Goal: Find specific page/section: Find specific page/section

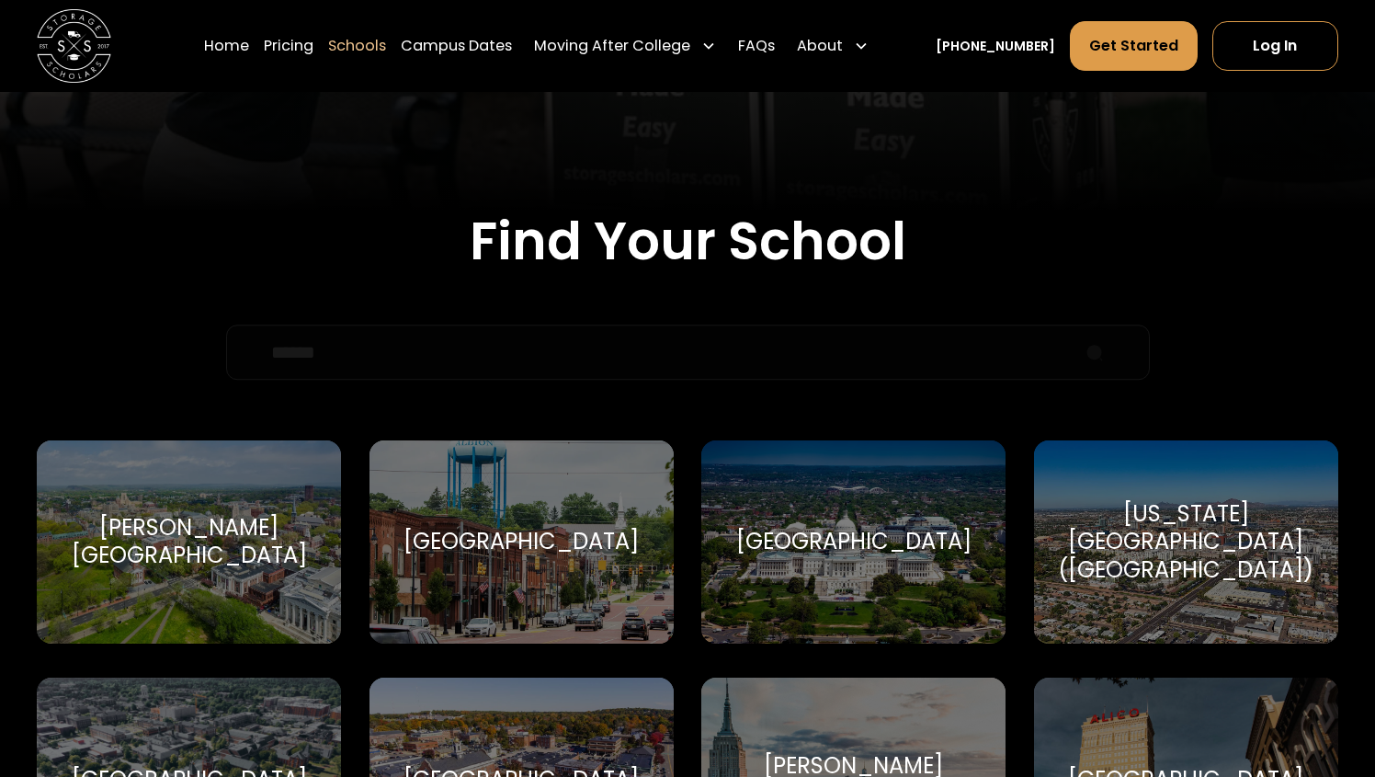
scroll to position [540, 0]
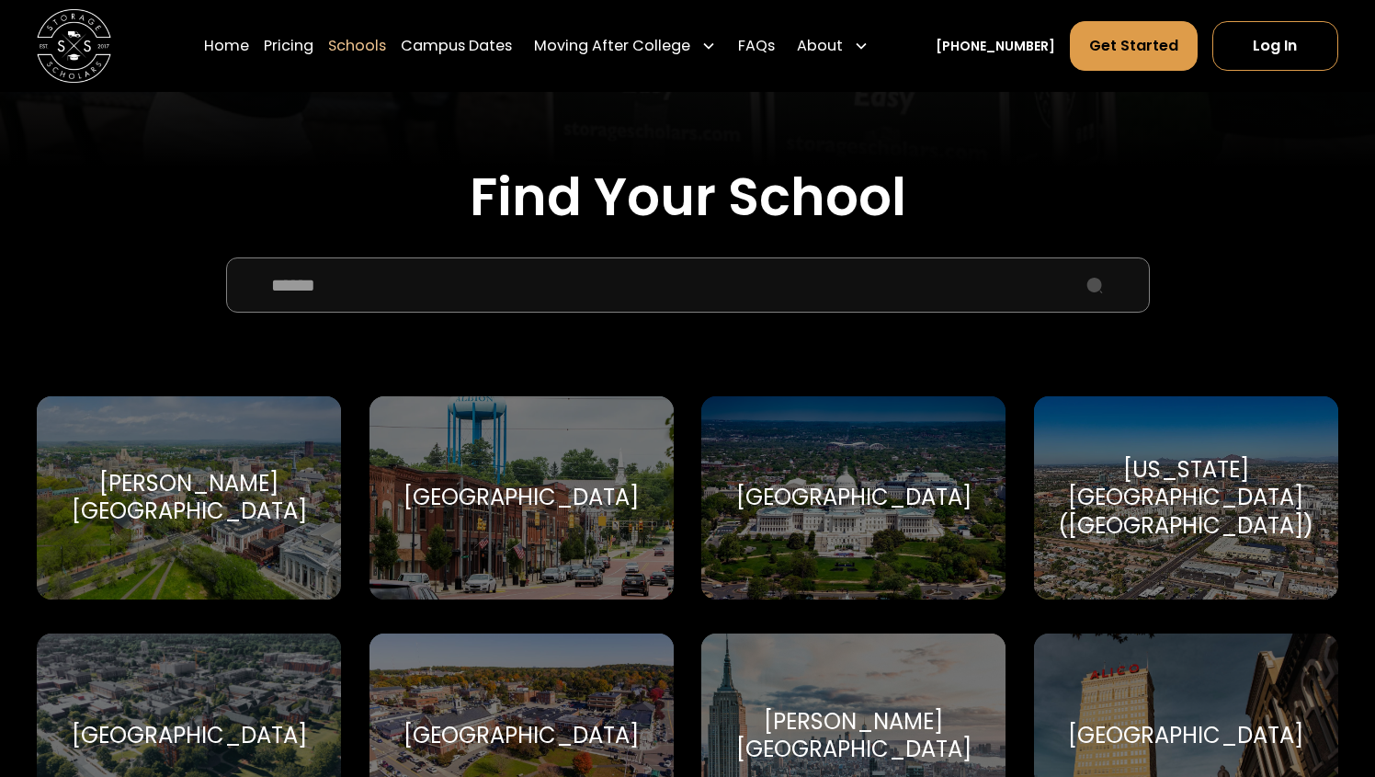
click at [917, 474] on div "American University American University" at bounding box center [853, 497] width 304 height 203
click at [199, 511] on div "Albertus Magnus College" at bounding box center [189, 497] width 260 height 55
click at [574, 508] on div "Albion College" at bounding box center [521, 498] width 235 height 28
click at [900, 507] on div "American University" at bounding box center [853, 498] width 235 height 28
click at [1254, 465] on div "Arizona State University (ASU) Arizona State University" at bounding box center [1186, 497] width 304 height 203
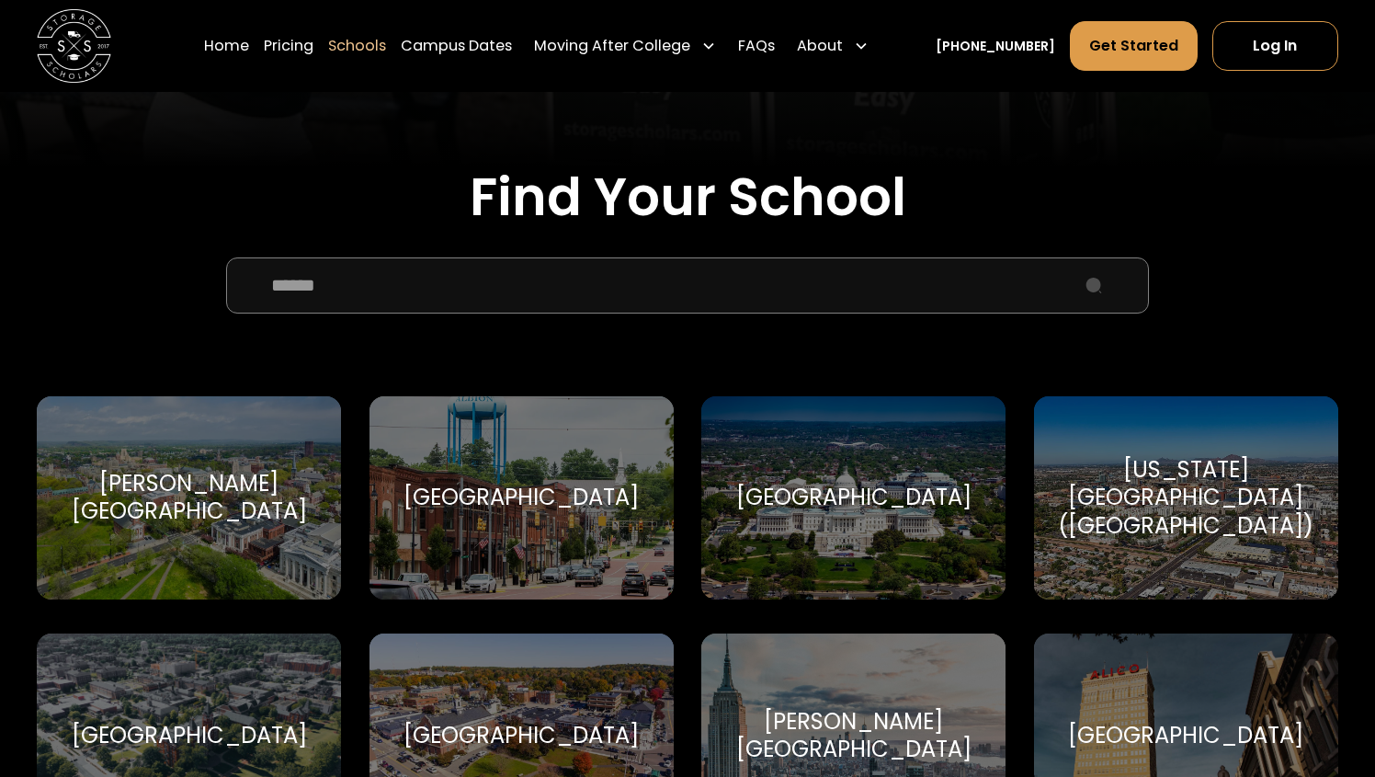
click at [232, 535] on div "Albertus Magnus College Albertus Magnus College" at bounding box center [189, 497] width 304 height 203
click at [525, 485] on div "Albion College" at bounding box center [521, 498] width 235 height 28
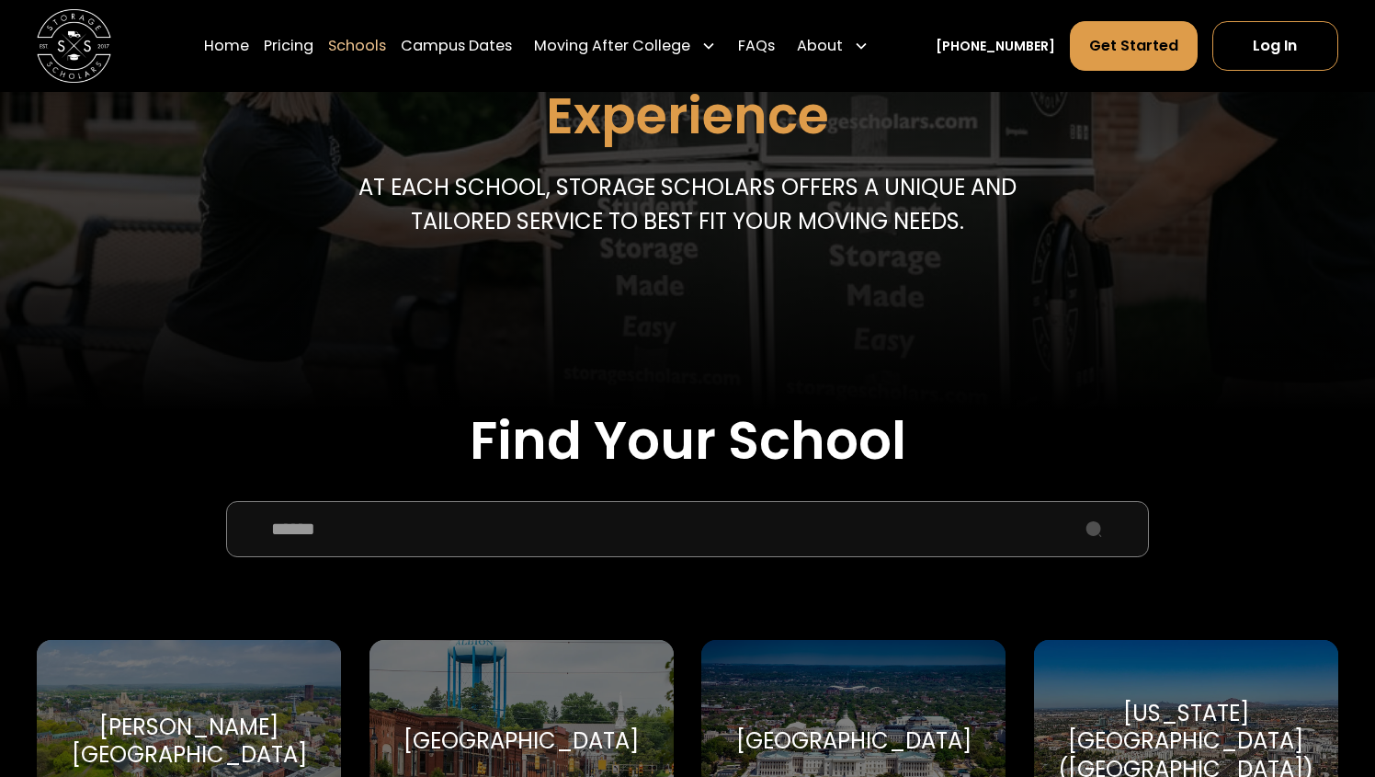
scroll to position [236, 0]
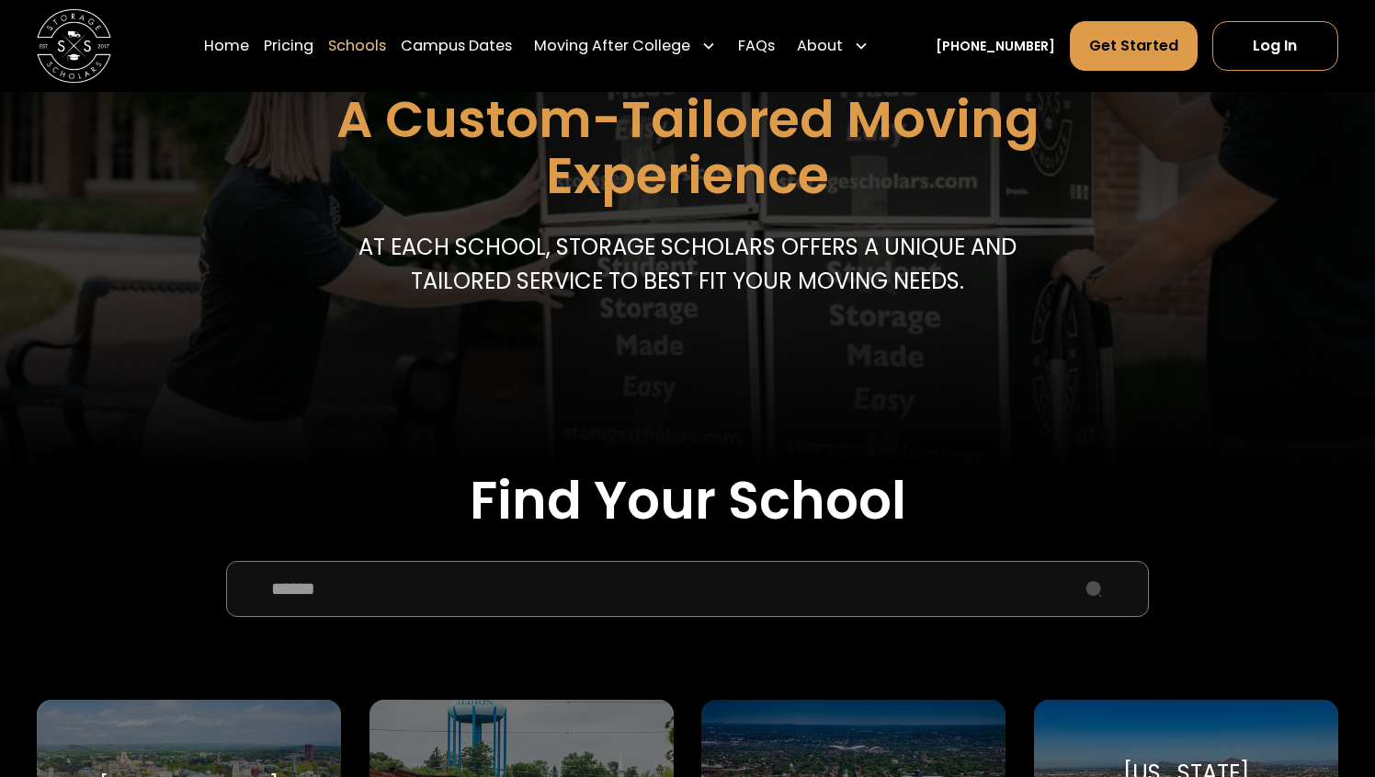
click at [563, 593] on input "School Select Form" at bounding box center [688, 588] width 924 height 55
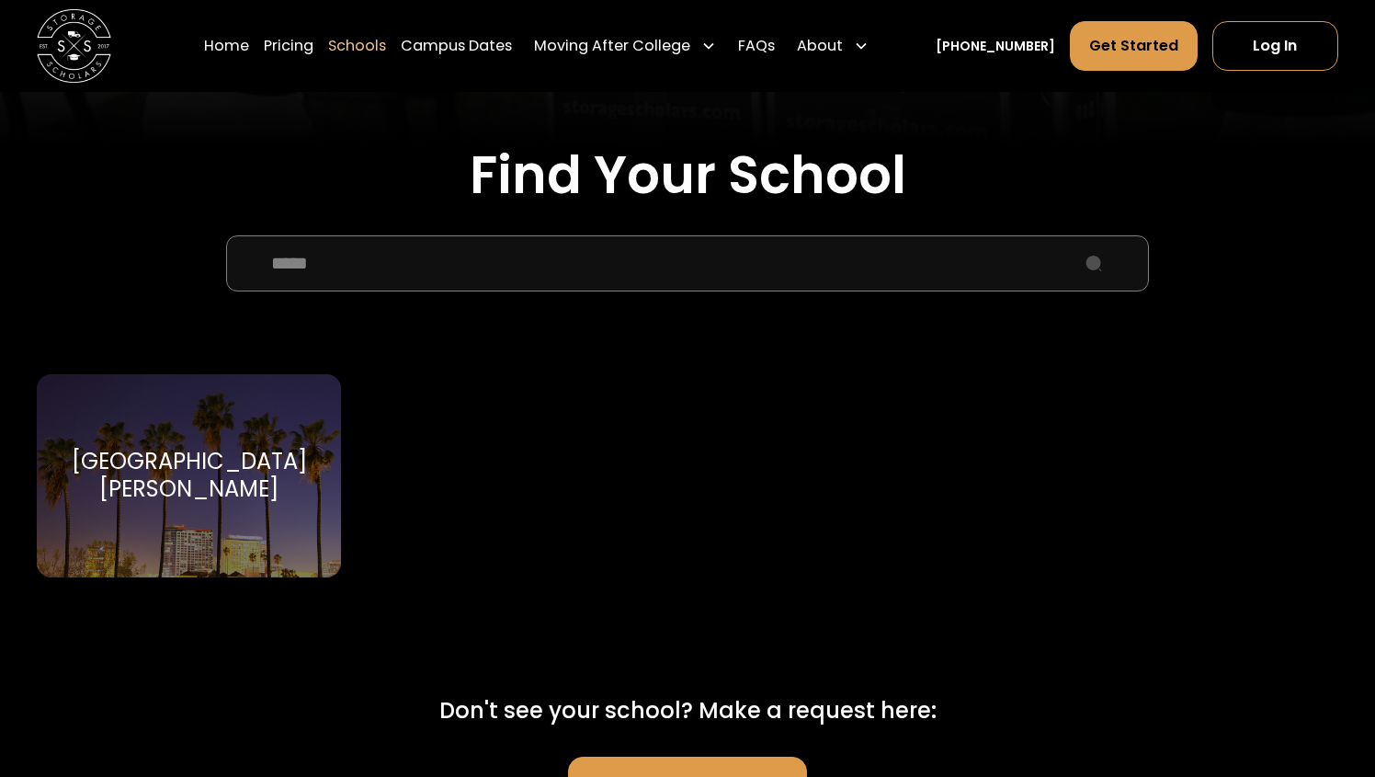
scroll to position [717, 0]
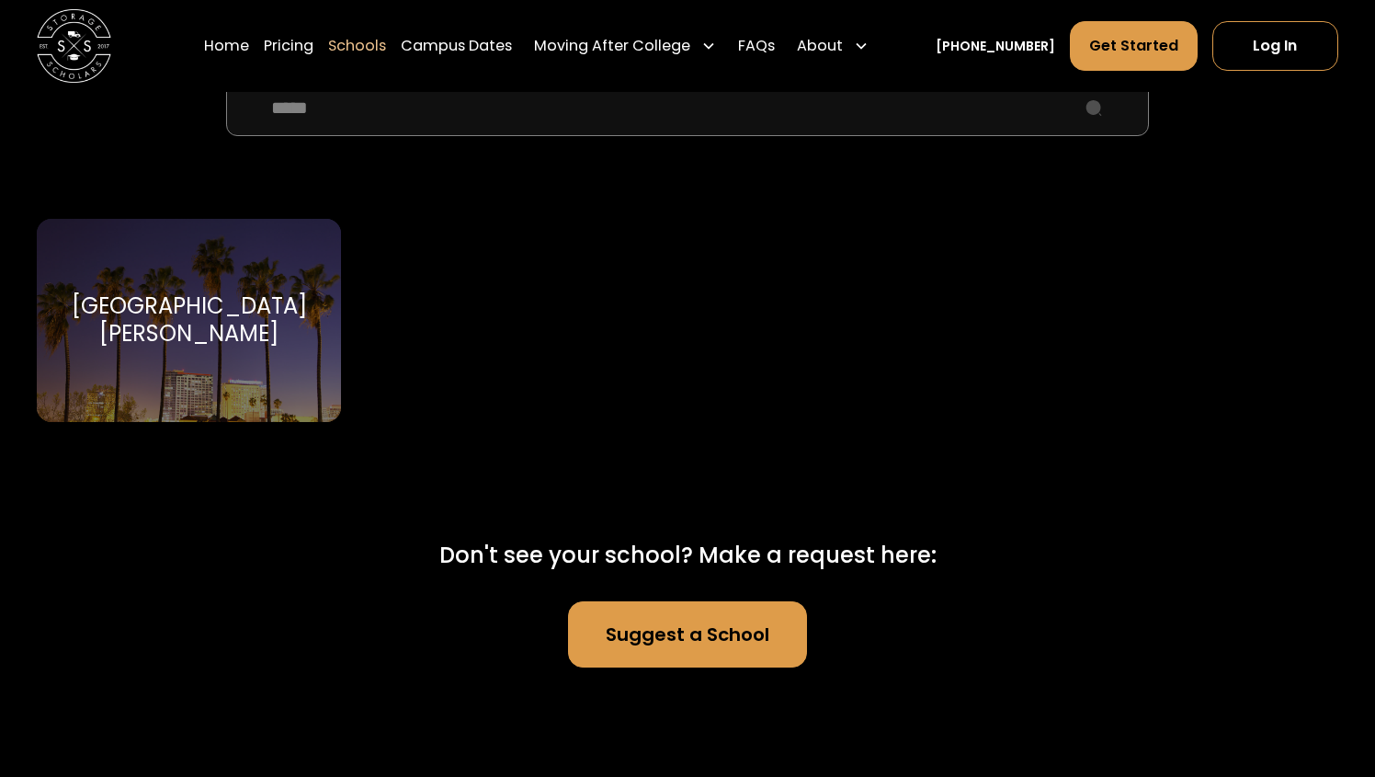
type input "*****"
click at [227, 381] on div "Santa Clara University Santa Clara University" at bounding box center [189, 320] width 304 height 203
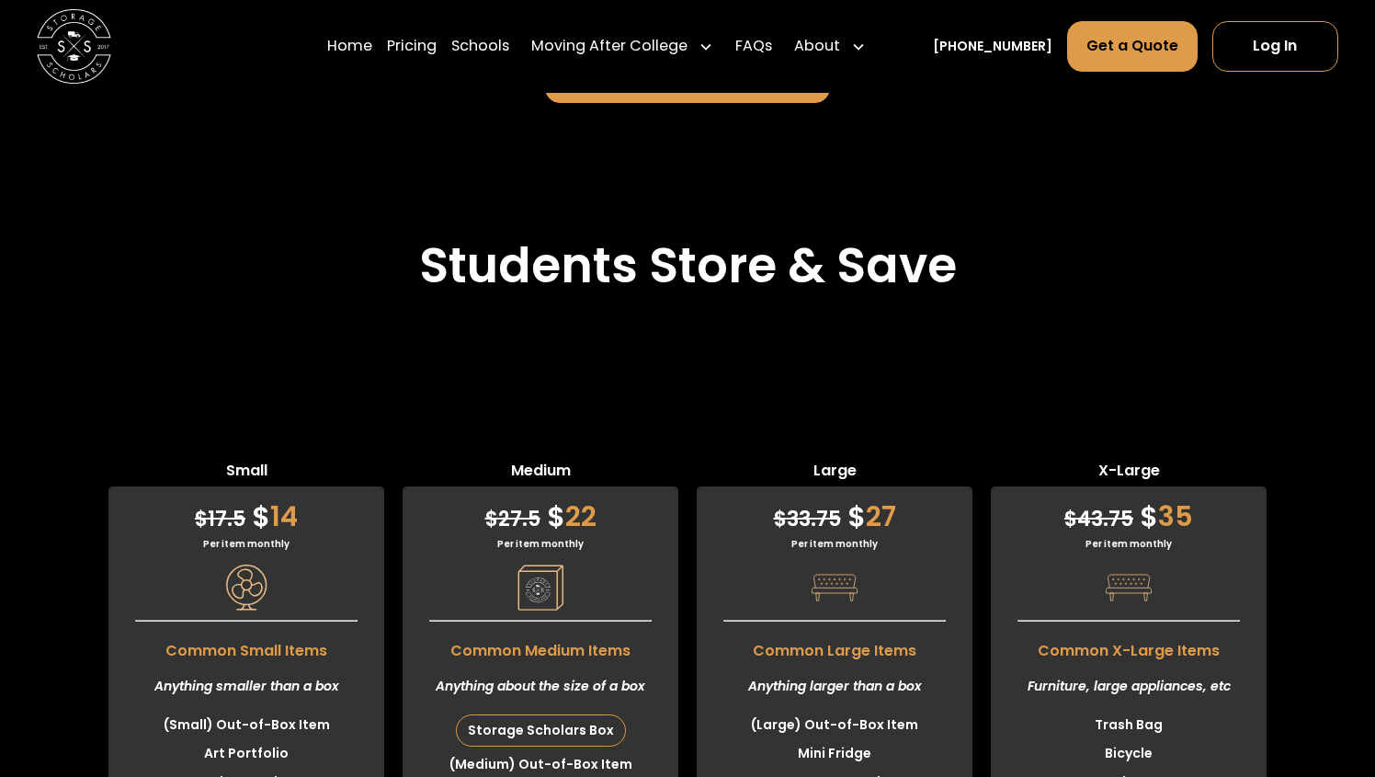
scroll to position [4433, 0]
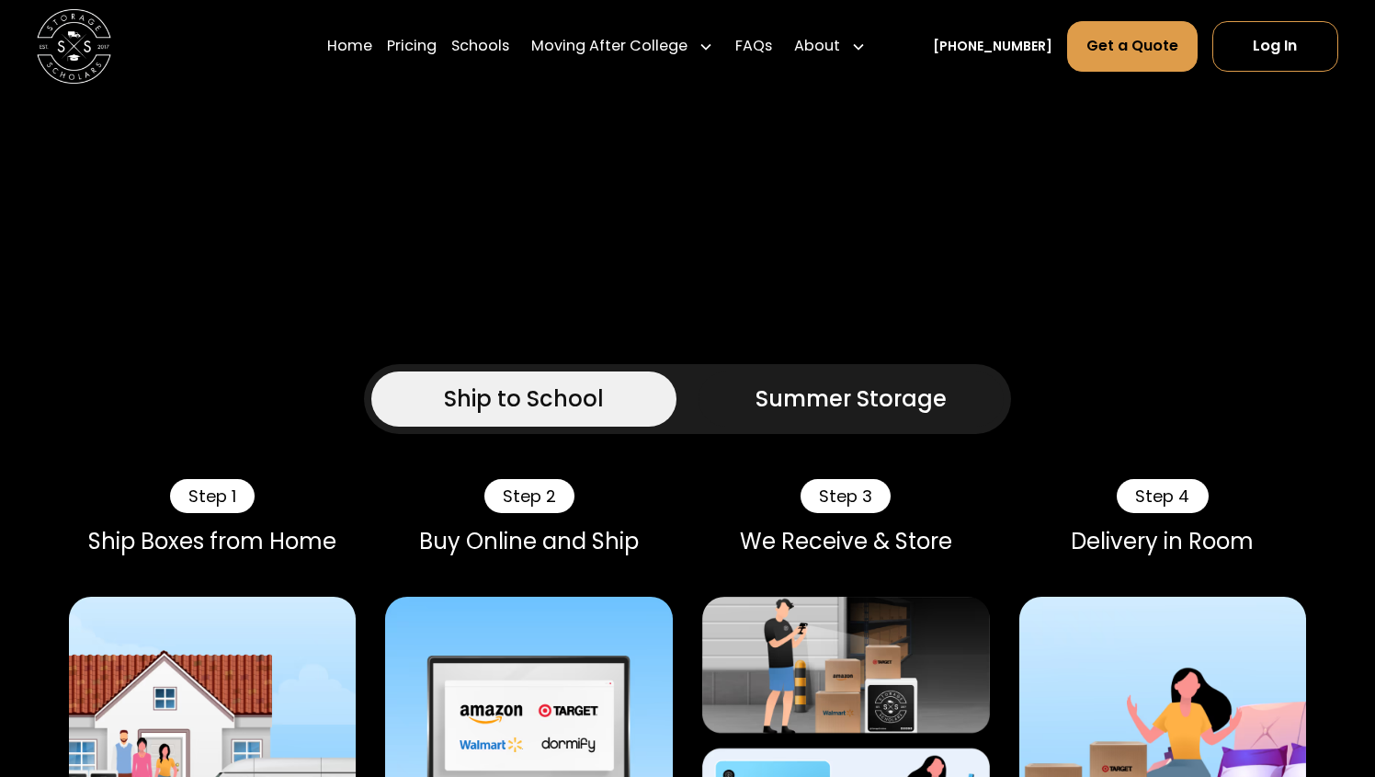
scroll to position [1077, 0]
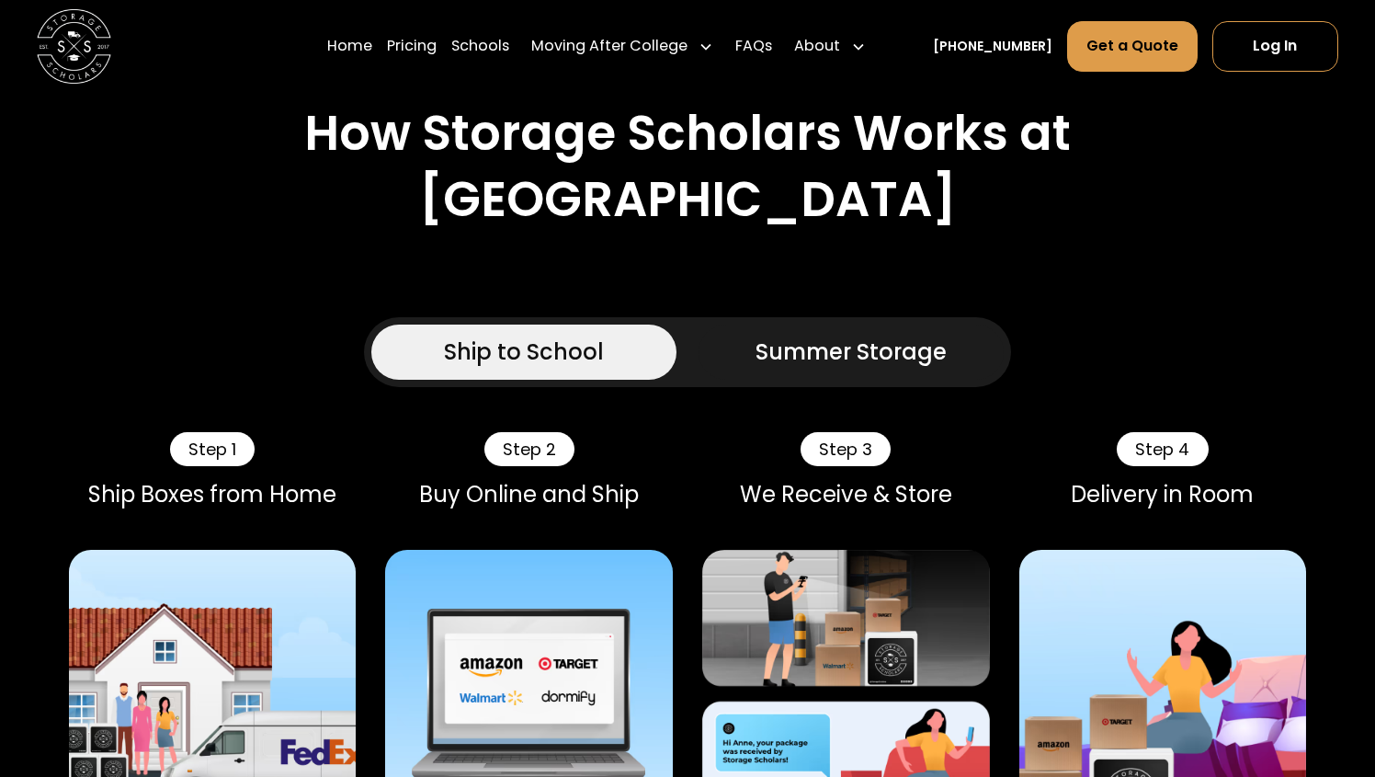
click at [798, 325] on link "Summer Storage" at bounding box center [851, 352] width 305 height 55
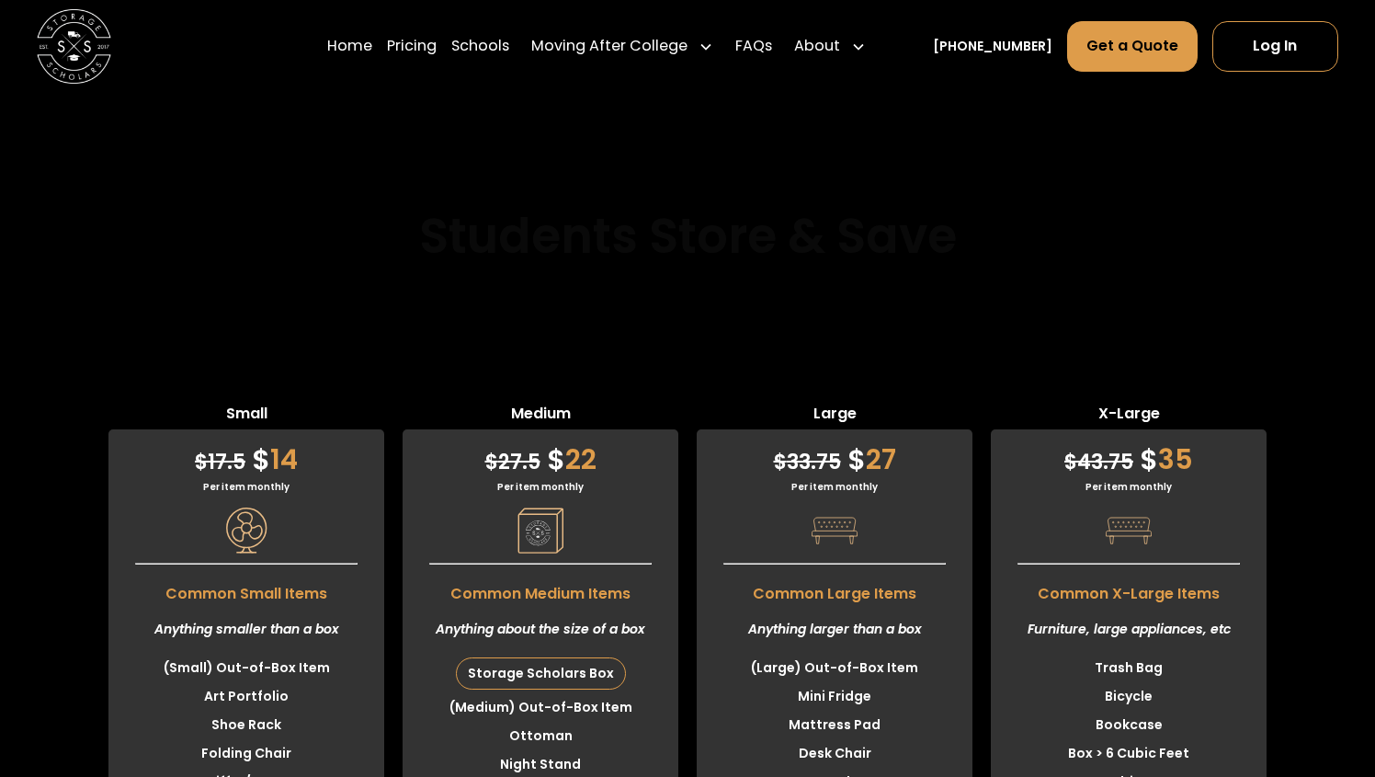
scroll to position [5373, 0]
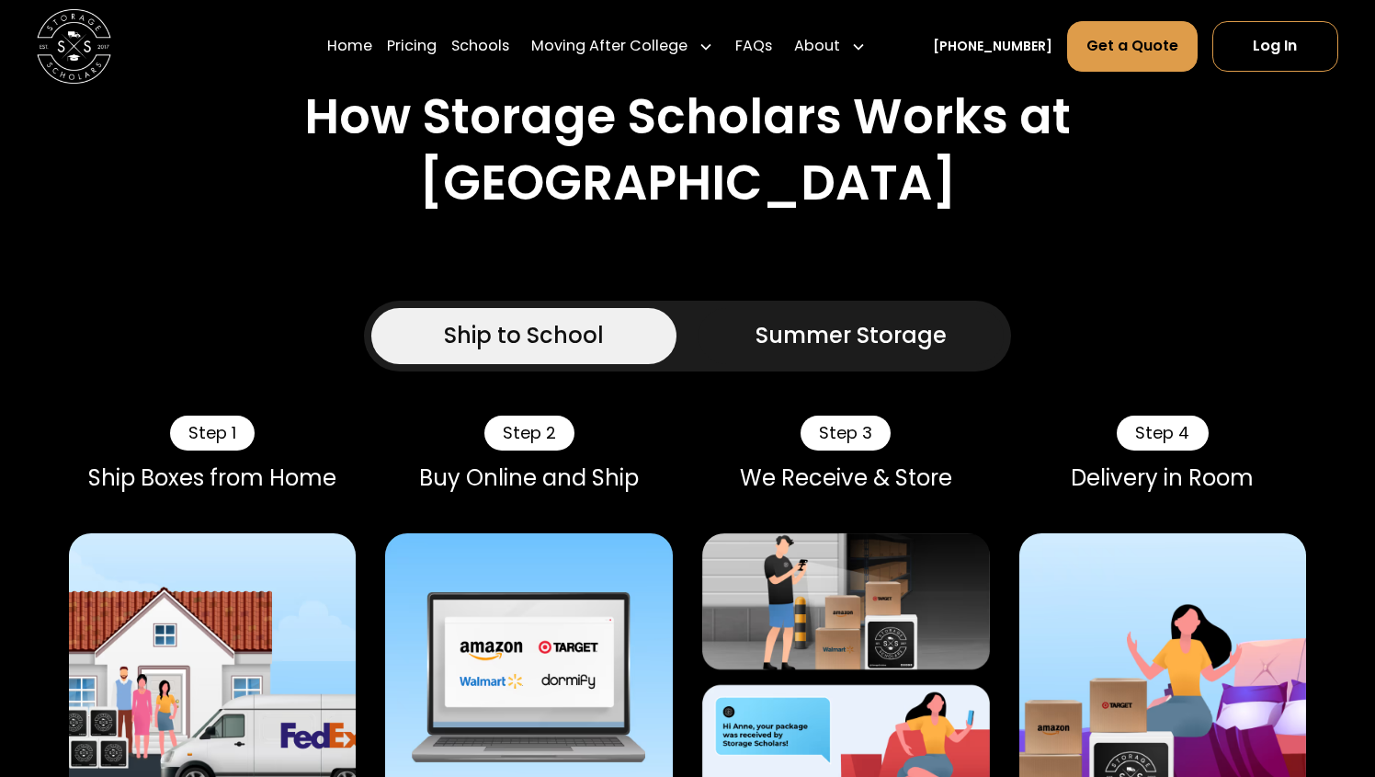
scroll to position [746, 0]
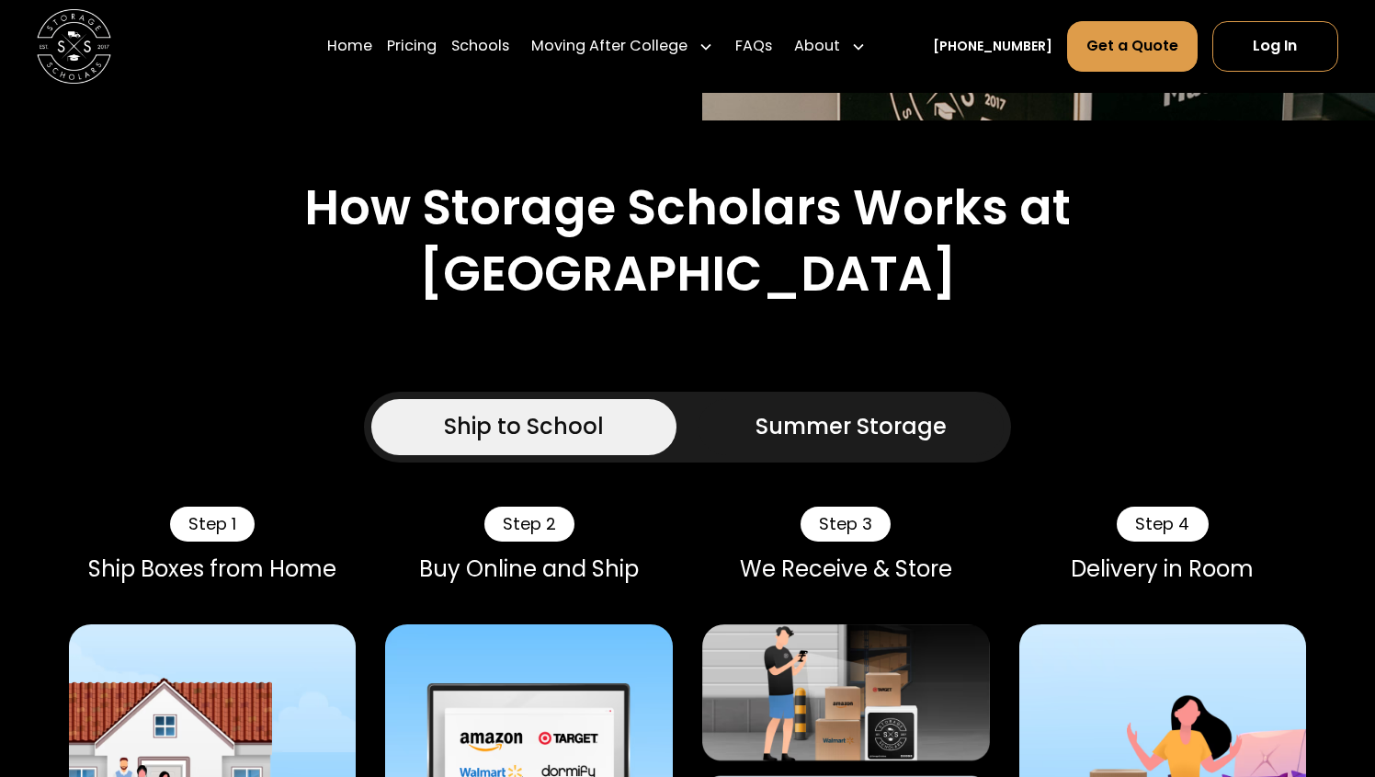
click at [891, 443] on div "Summer Storage" at bounding box center [851, 426] width 191 height 33
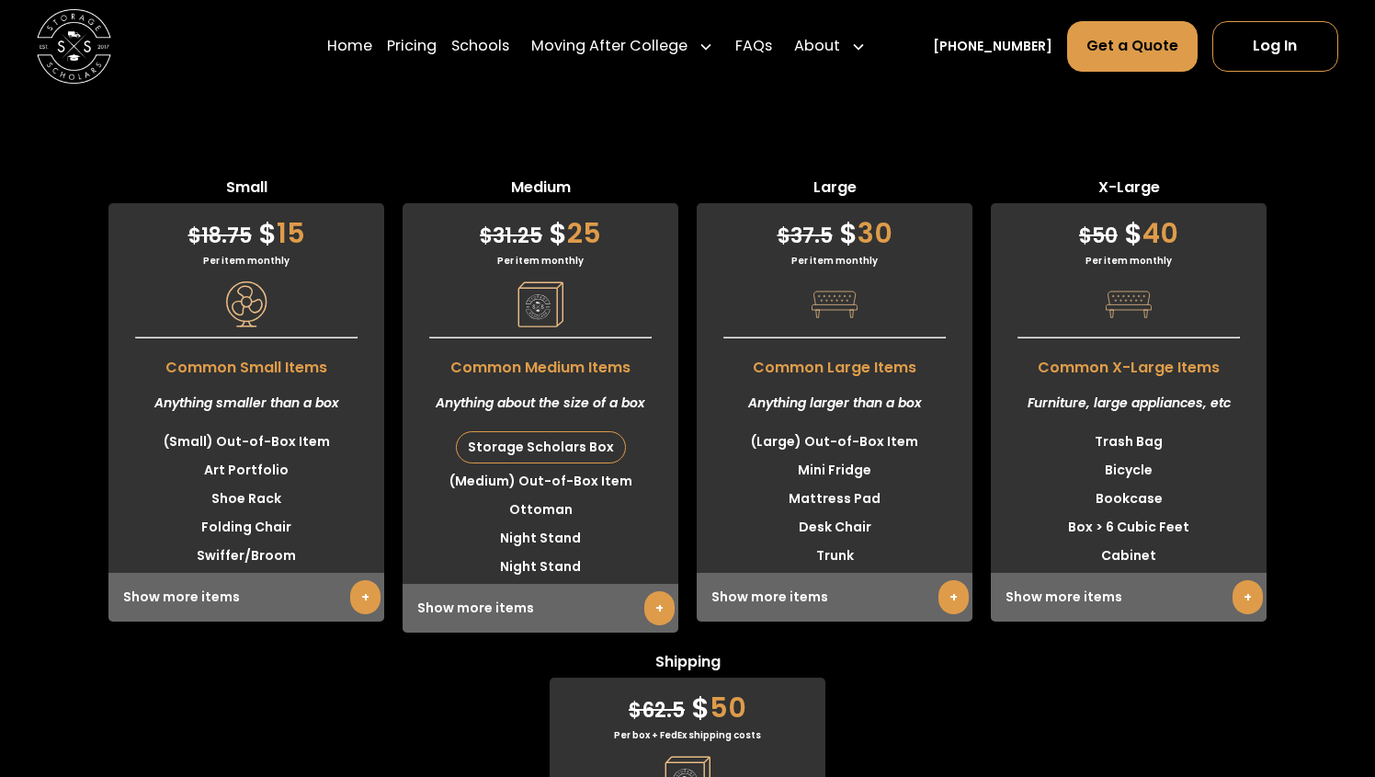
scroll to position [5321, 0]
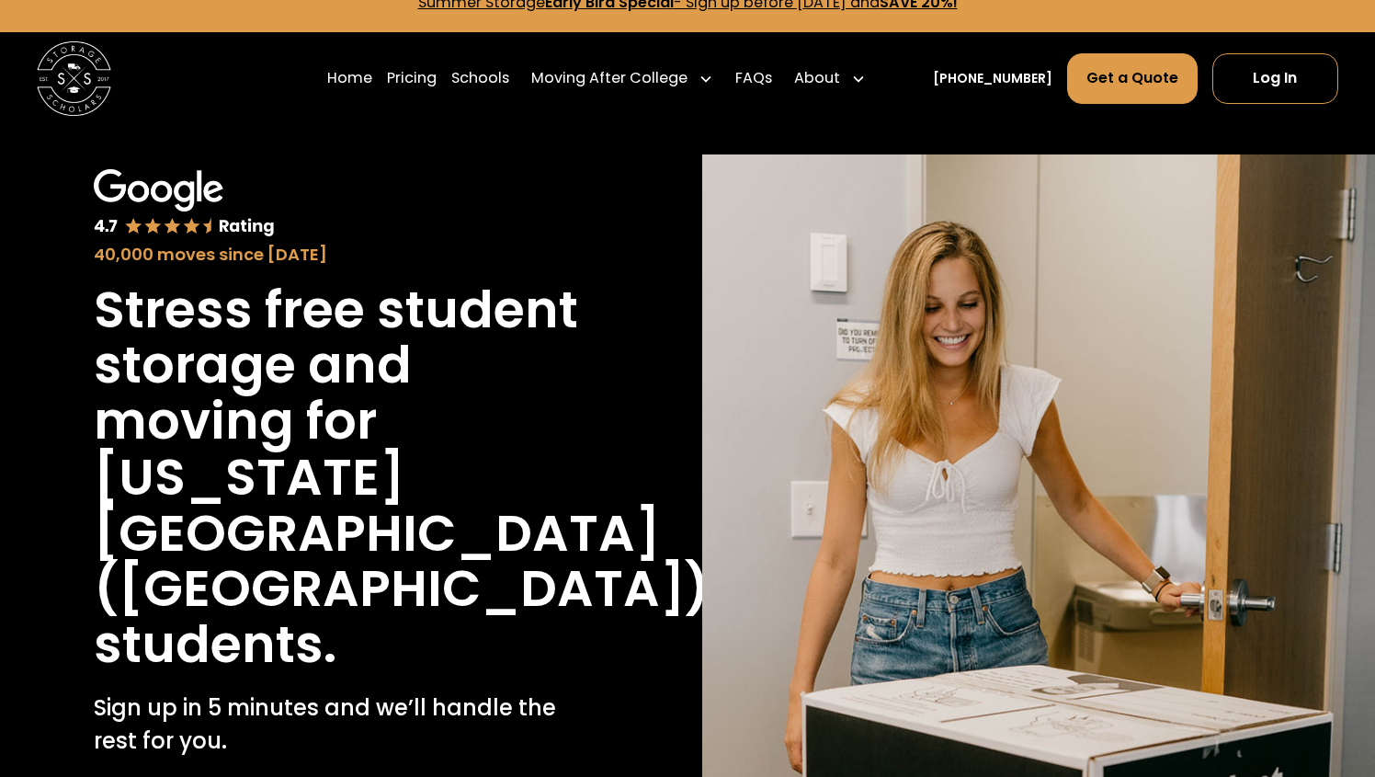
scroll to position [143, 0]
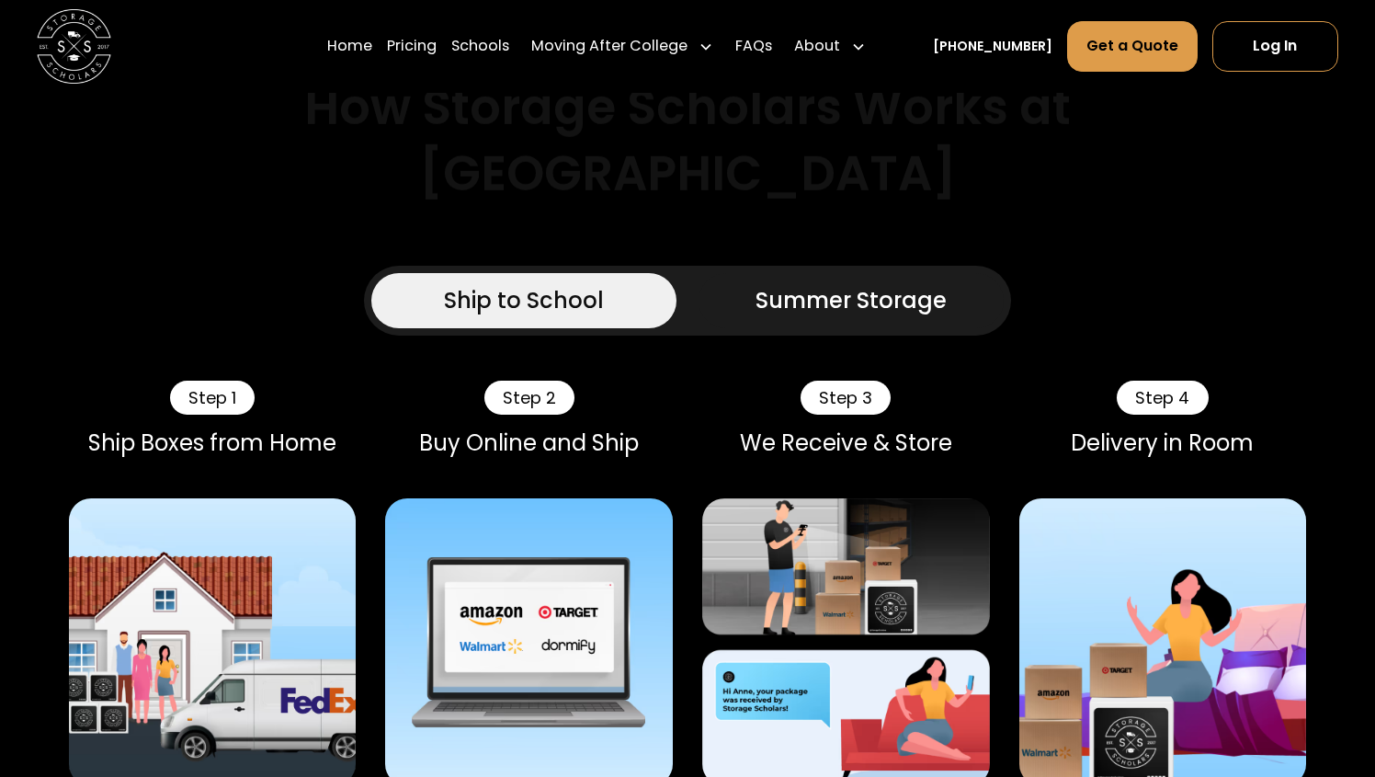
scroll to position [1128, 0]
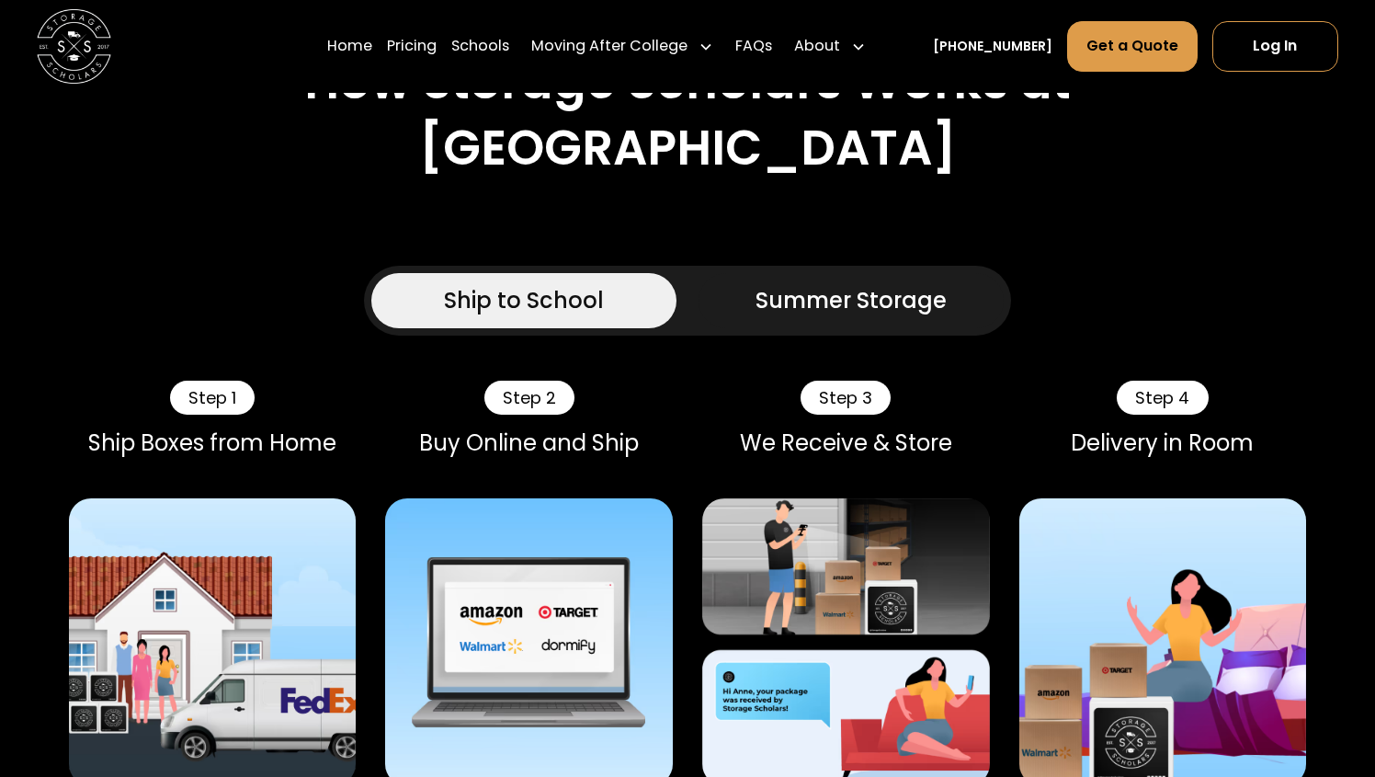
click at [873, 284] on div "Summer Storage" at bounding box center [851, 300] width 191 height 33
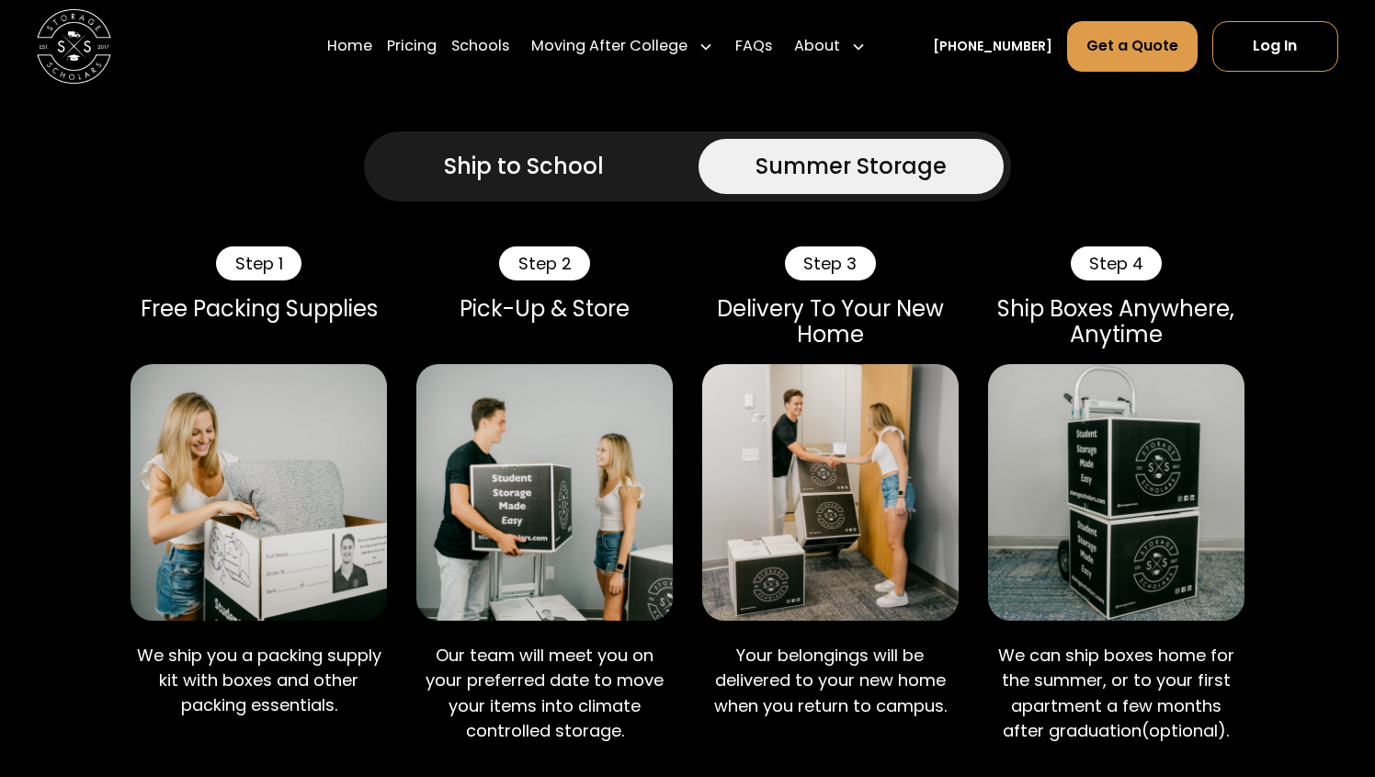
scroll to position [1202, 0]
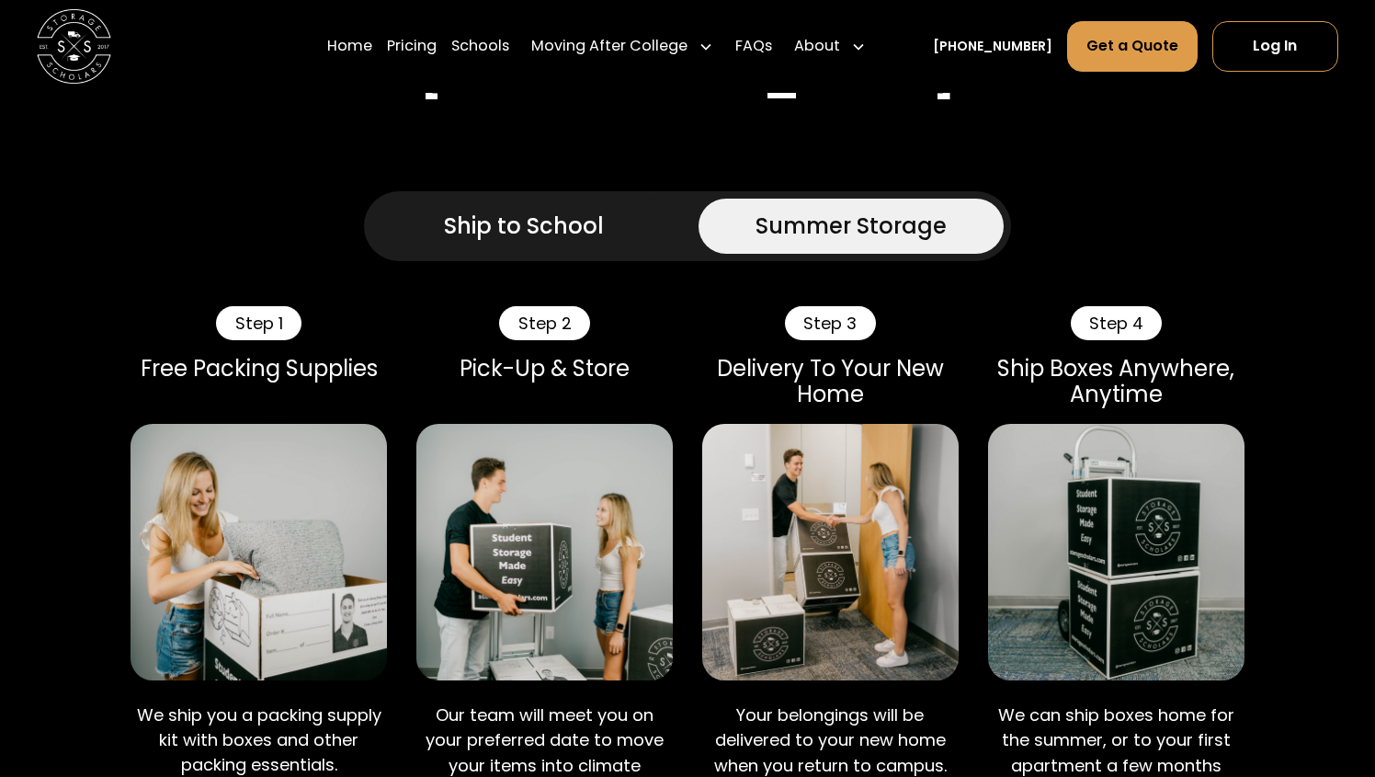
click at [633, 199] on link "Ship to School" at bounding box center [523, 226] width 305 height 55
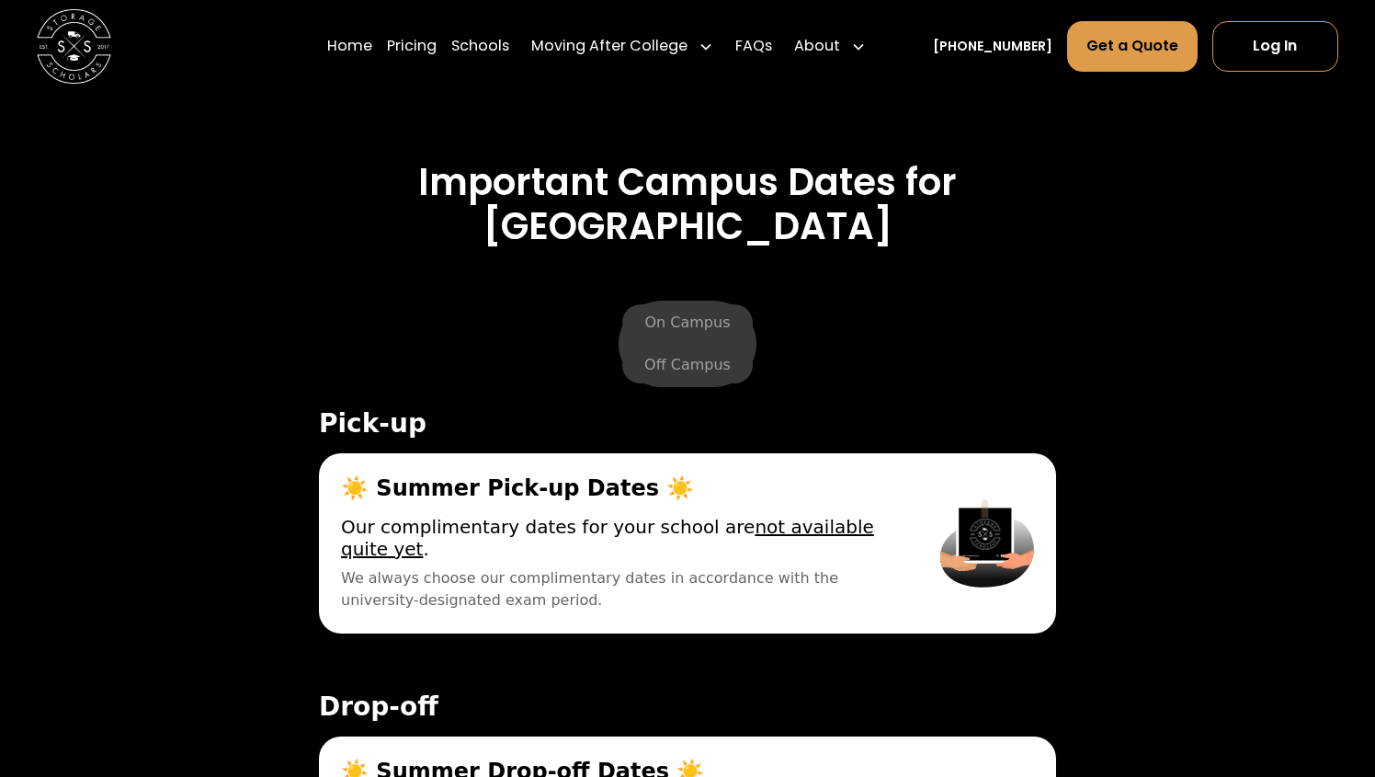
scroll to position [6129, 0]
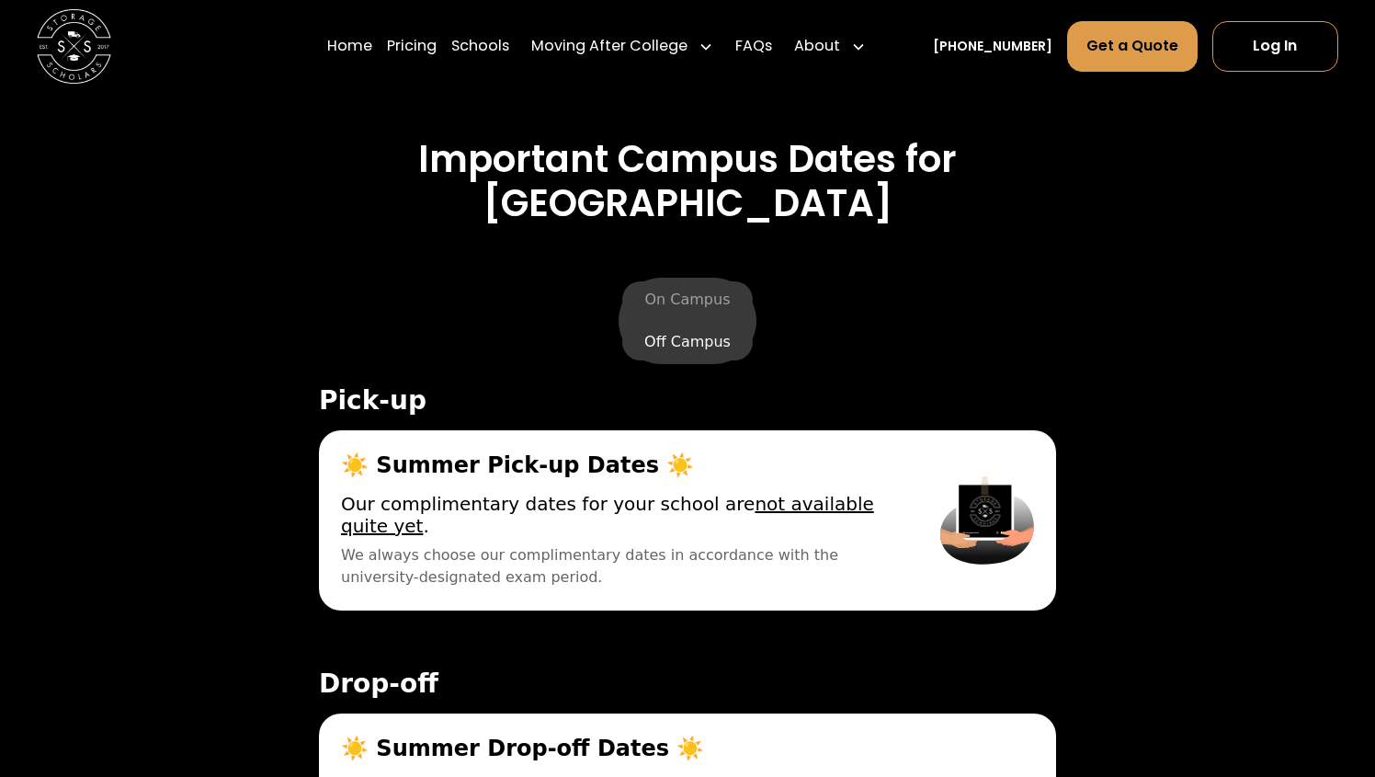
click at [696, 324] on label "Off Campus" at bounding box center [687, 342] width 131 height 37
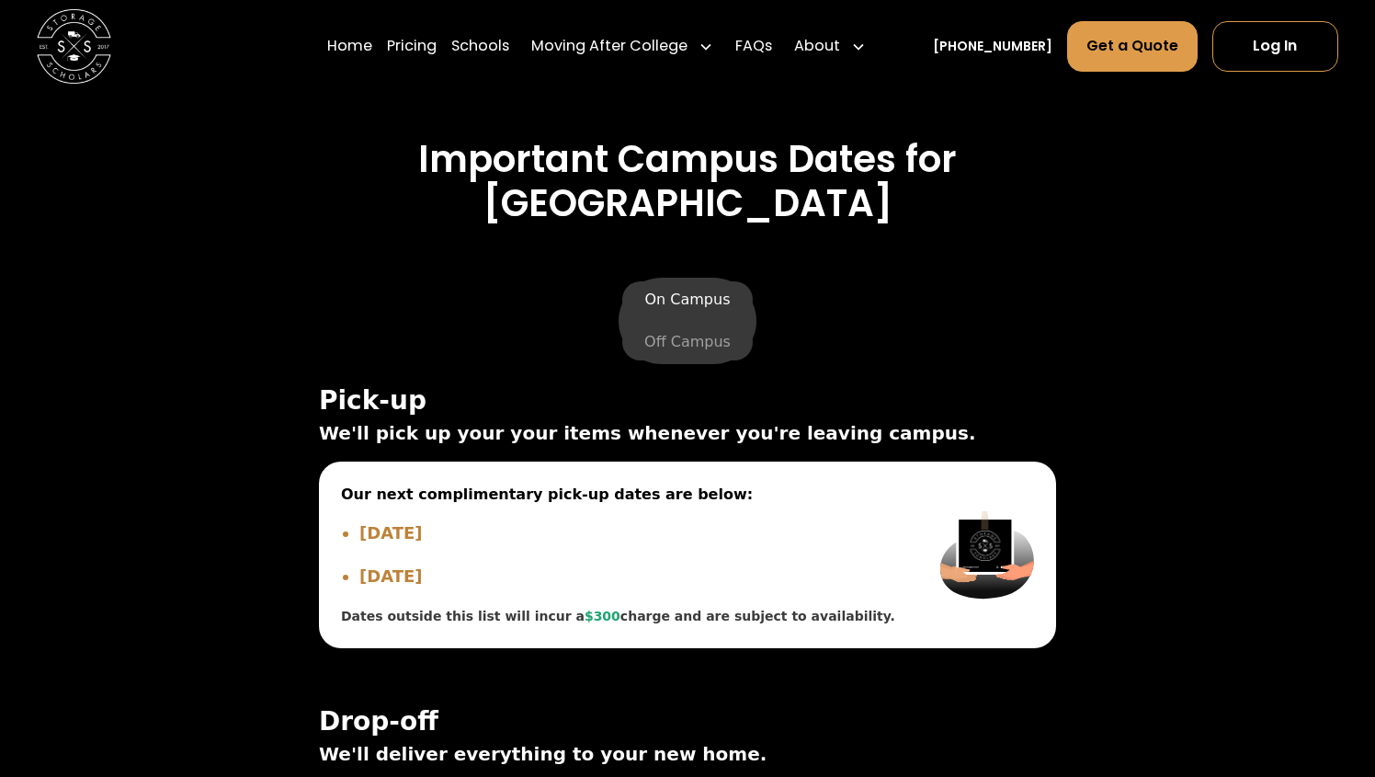
click at [703, 281] on label "On Campus" at bounding box center [687, 299] width 130 height 37
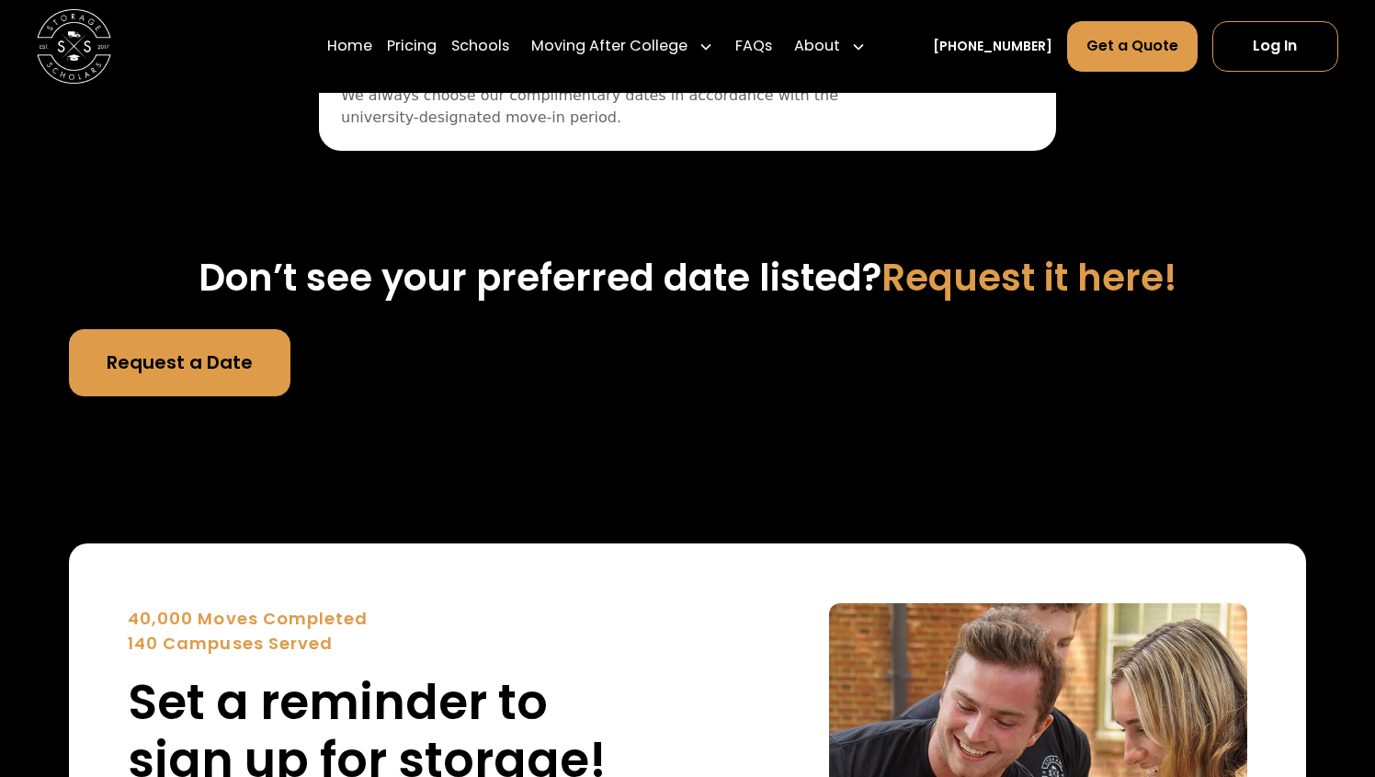
scroll to position [6934, 0]
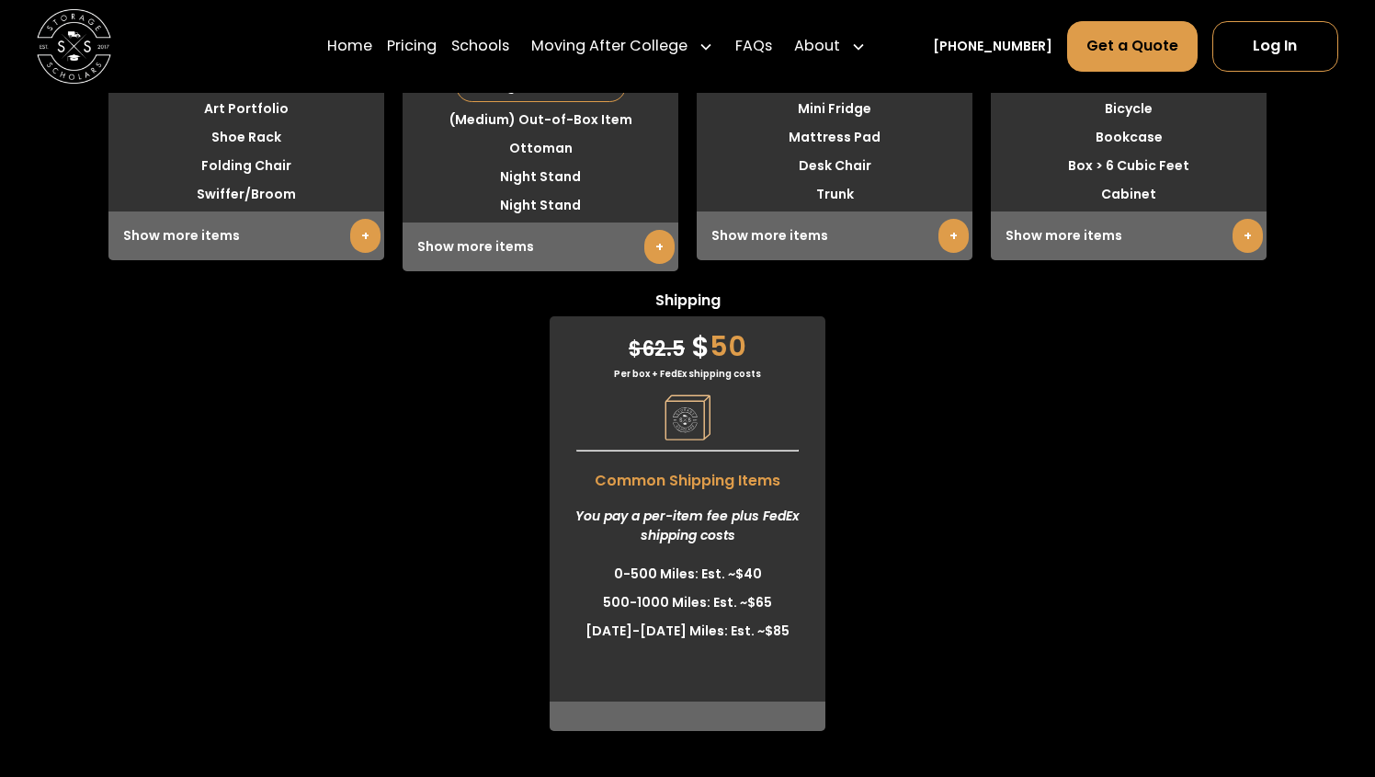
scroll to position [5293, 0]
